Goal: Information Seeking & Learning: Find specific page/section

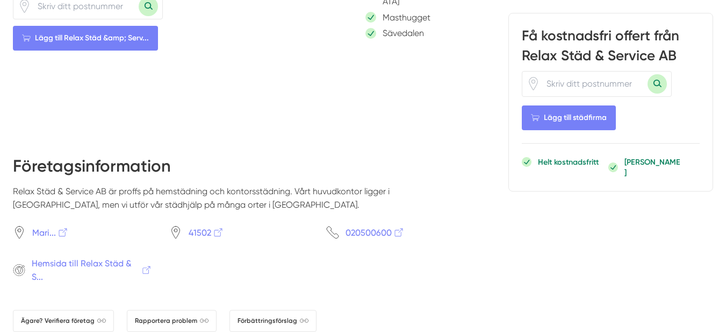
scroll to position [1075, 0]
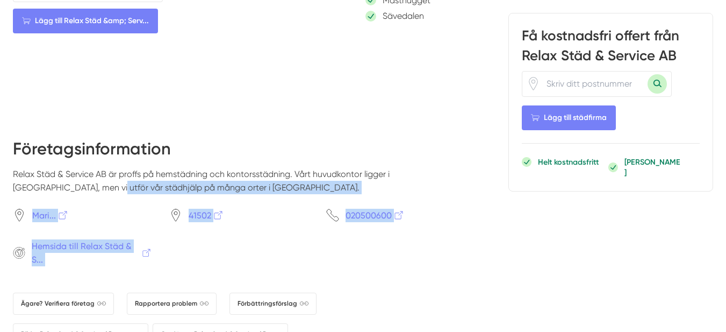
drag, startPoint x: 16, startPoint y: 167, endPoint x: 296, endPoint y: 235, distance: 288.1
click at [296, 235] on div "Företagsinformation Relax Städ & Service AB är proffs på hemstädning och kontor…" at bounding box center [239, 259] width 452 height 244
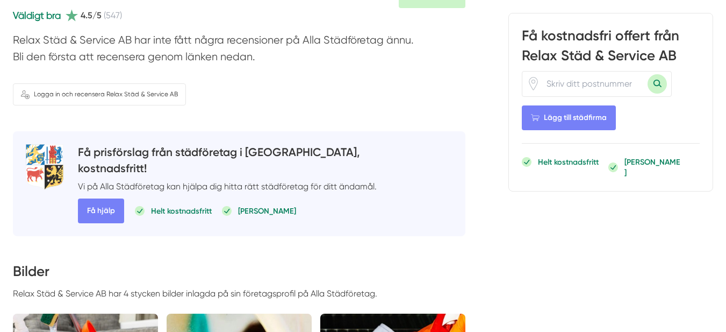
scroll to position [0, 0]
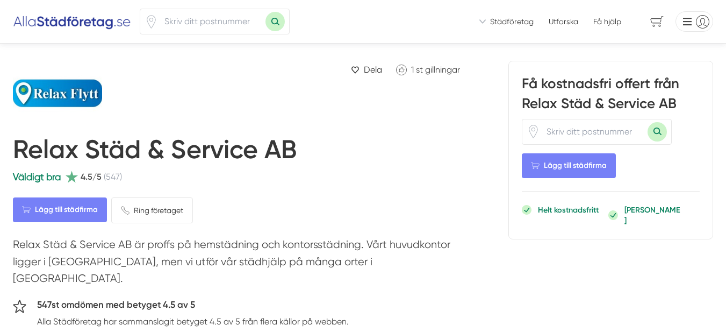
click at [510, 19] on span "Städföretag" at bounding box center [512, 21] width 44 height 11
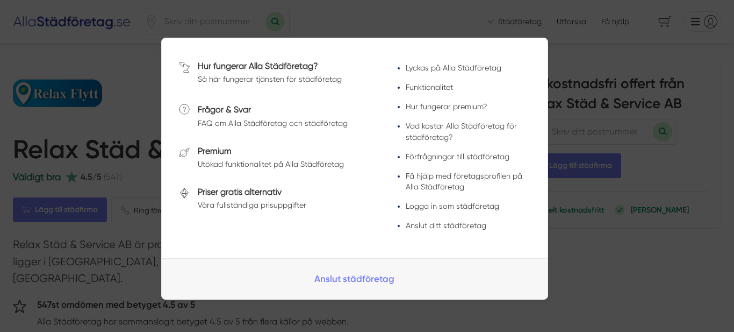
click at [435, 34] on div at bounding box center [367, 166] width 734 height 332
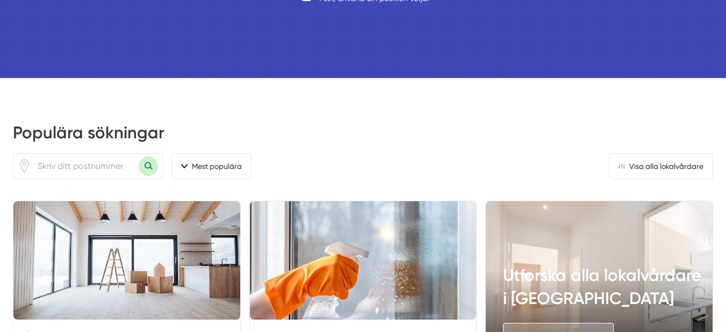
scroll to position [752, 0]
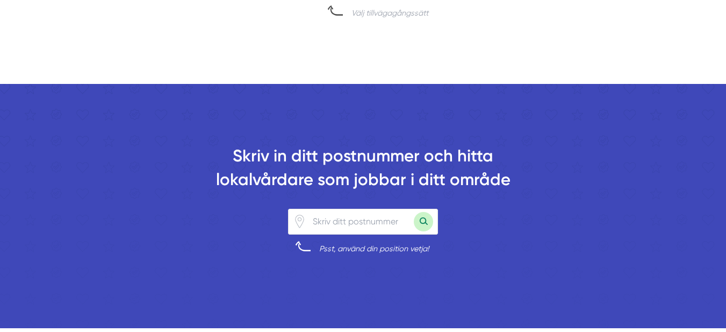
click at [368, 220] on input "number" at bounding box center [359, 221] width 107 height 25
type input "41654"
click at [414, 212] on button "Sök med postnummer" at bounding box center [423, 221] width 19 height 19
